Goal: Find specific page/section: Find specific page/section

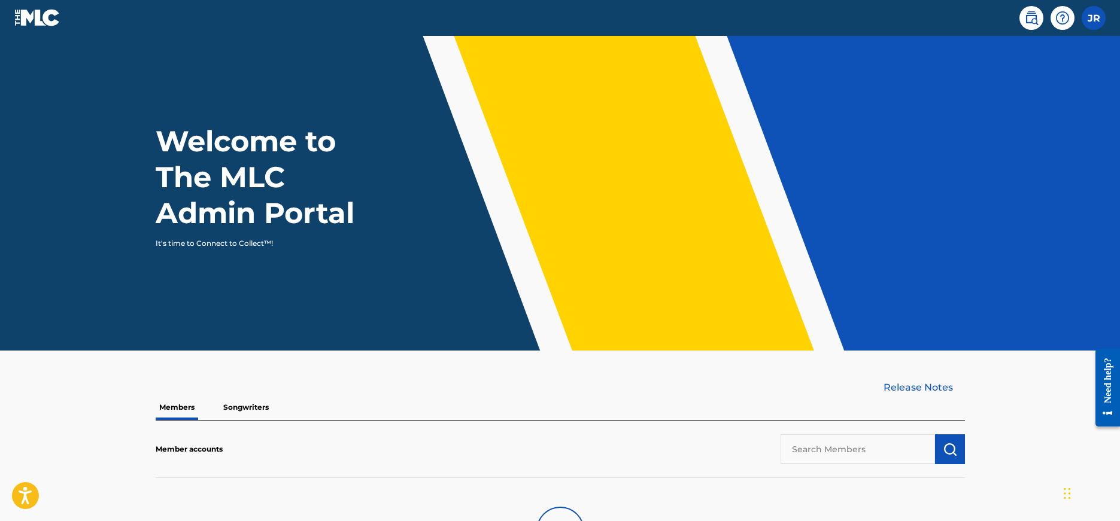
click at [839, 453] on input "text" at bounding box center [858, 450] width 154 height 30
paste input "TERRABYTE PUBLISHING"
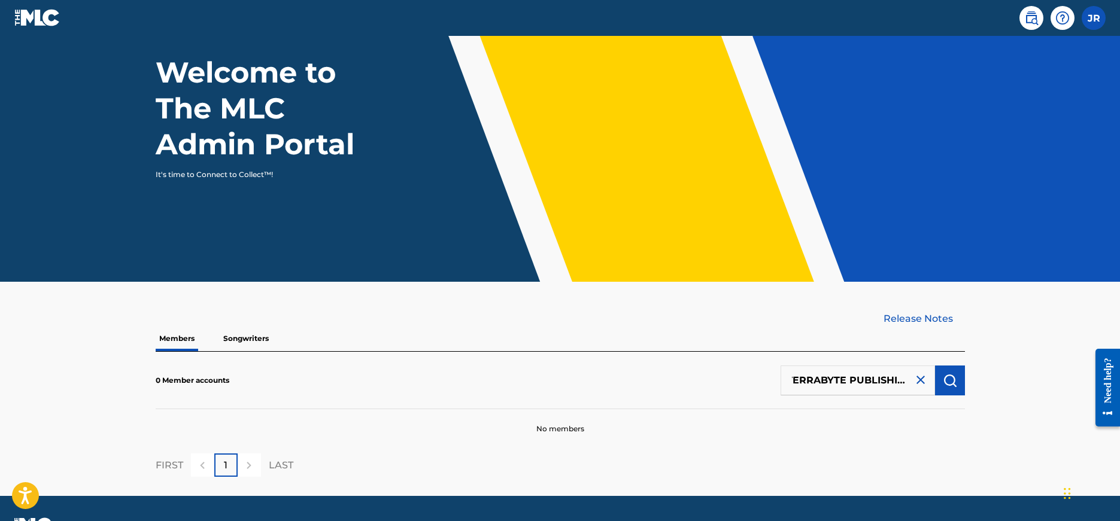
scroll to position [101, 0]
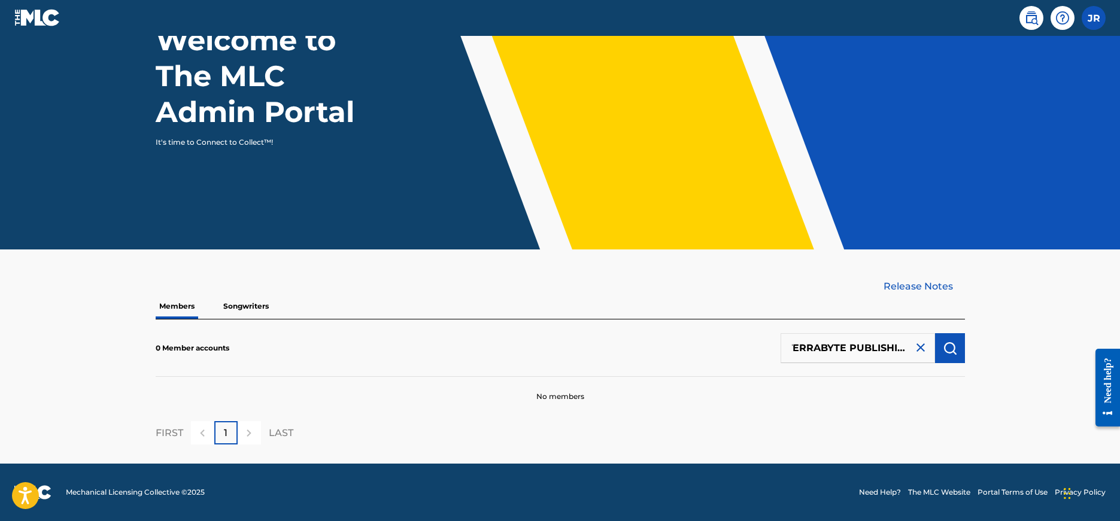
click at [798, 348] on input "TERRABYTE PUBLISHING" at bounding box center [858, 348] width 154 height 30
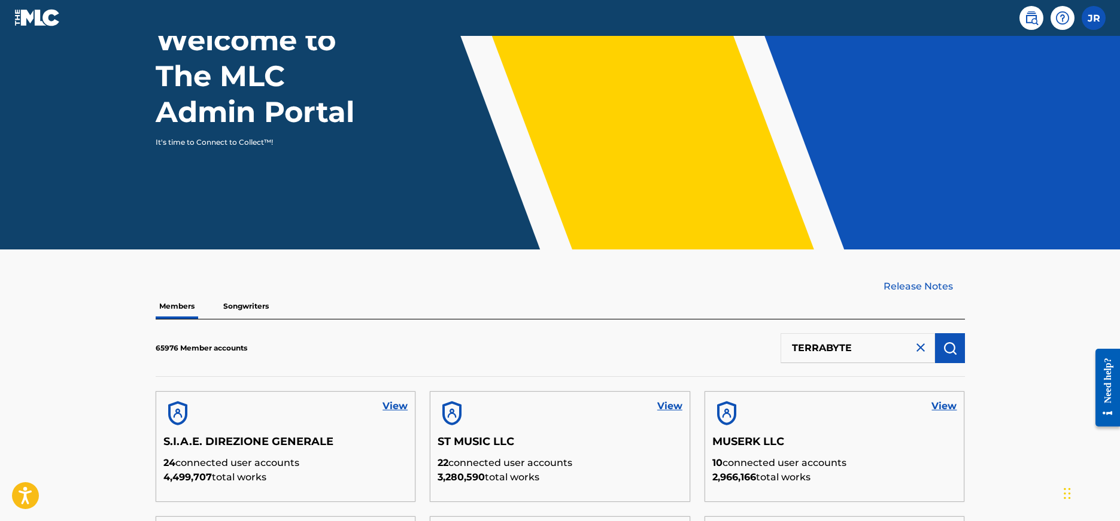
scroll to position [0, 0]
type input "TERRABYTE"
click at [953, 351] on img "submit" at bounding box center [950, 348] width 14 height 14
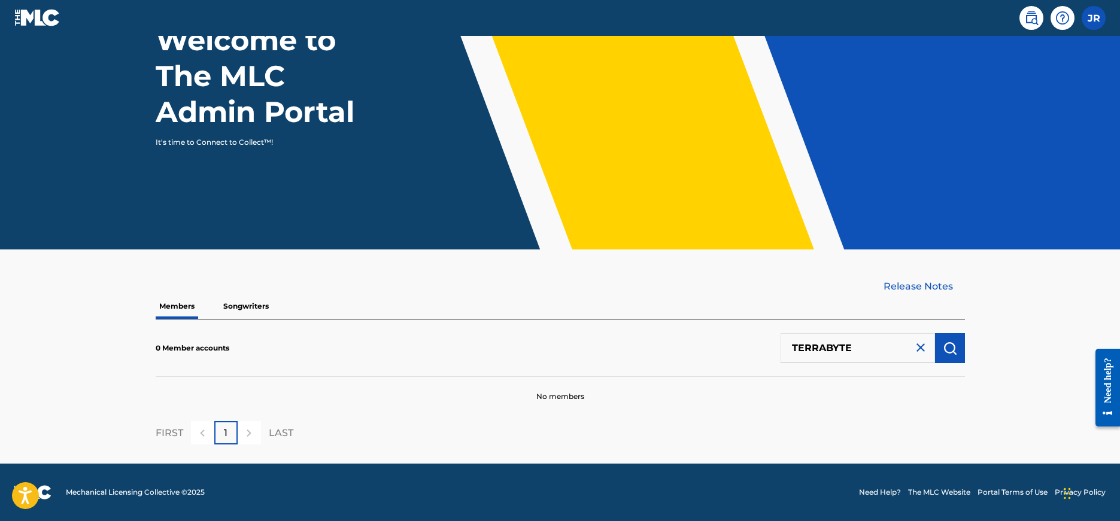
click at [796, 352] on input "TERRABYTE" at bounding box center [858, 348] width 154 height 30
click at [795, 350] on input "TERRABYTE" at bounding box center [858, 348] width 154 height 30
